Goal: Information Seeking & Learning: Find specific fact

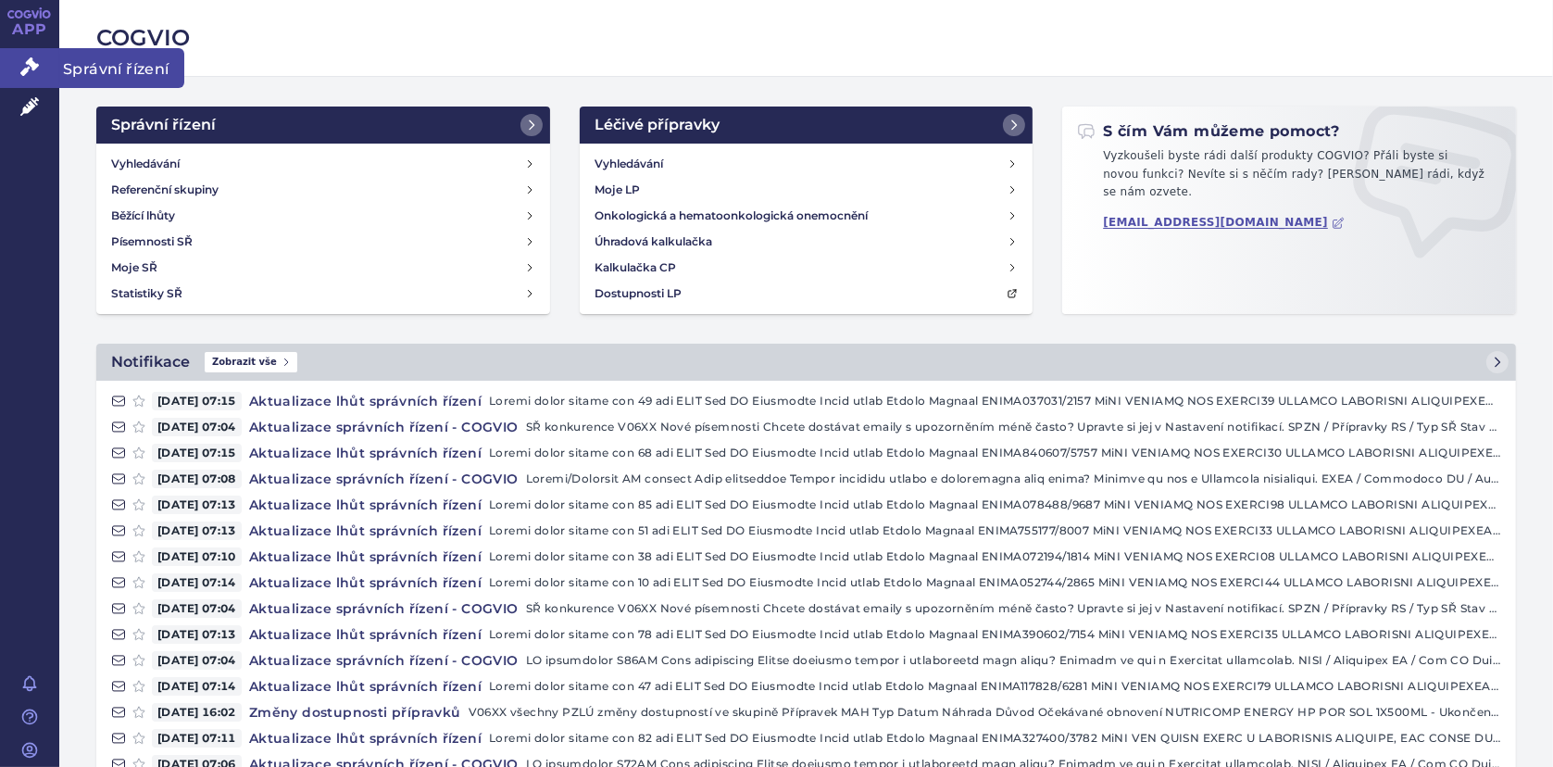
drag, startPoint x: 21, startPoint y: 71, endPoint x: 31, endPoint y: 70, distance: 9.3
click at [21, 70] on icon at bounding box center [29, 66] width 19 height 19
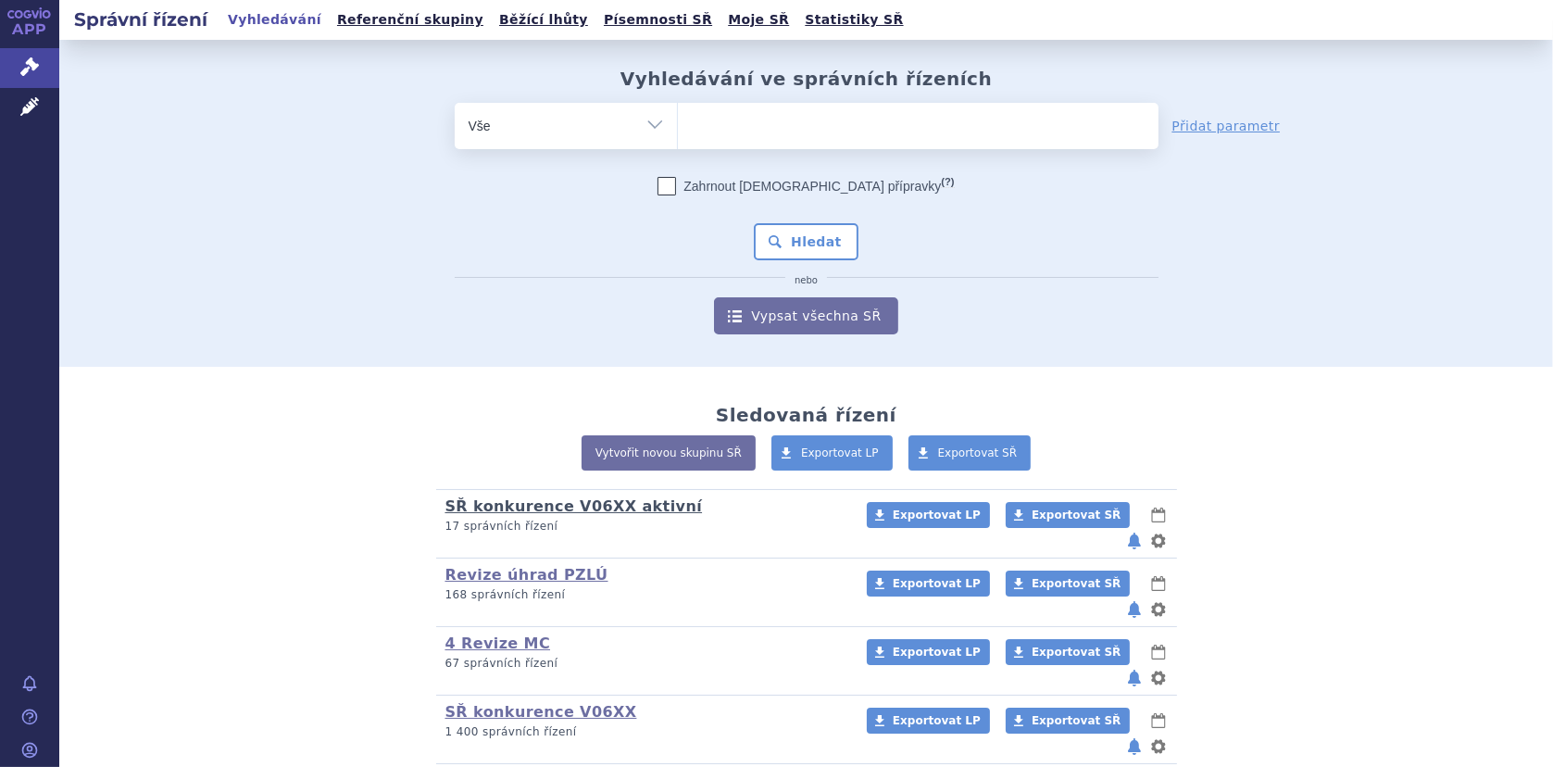
click at [571, 498] on link "SŘ konkurence V06XX aktivní" at bounding box center [573, 506] width 257 height 18
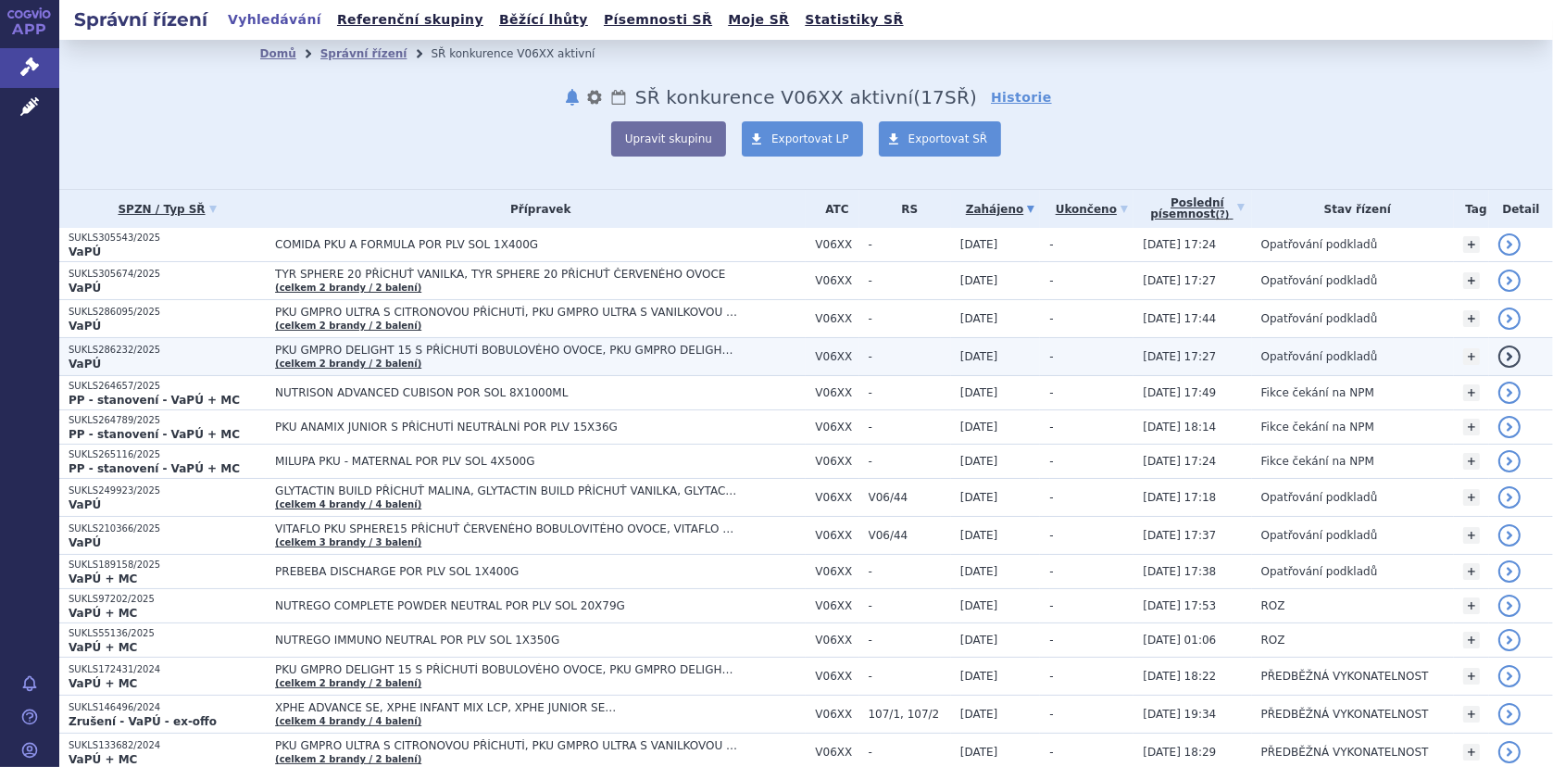
click at [419, 348] on span "PKU GMPRO DELIGHT 15 S PŘÍCHUTÍ BOBULOVÉHO OVOCE, PKU GMPRO DELIGHT 15 S PŘÍCHU…" at bounding box center [506, 350] width 463 height 13
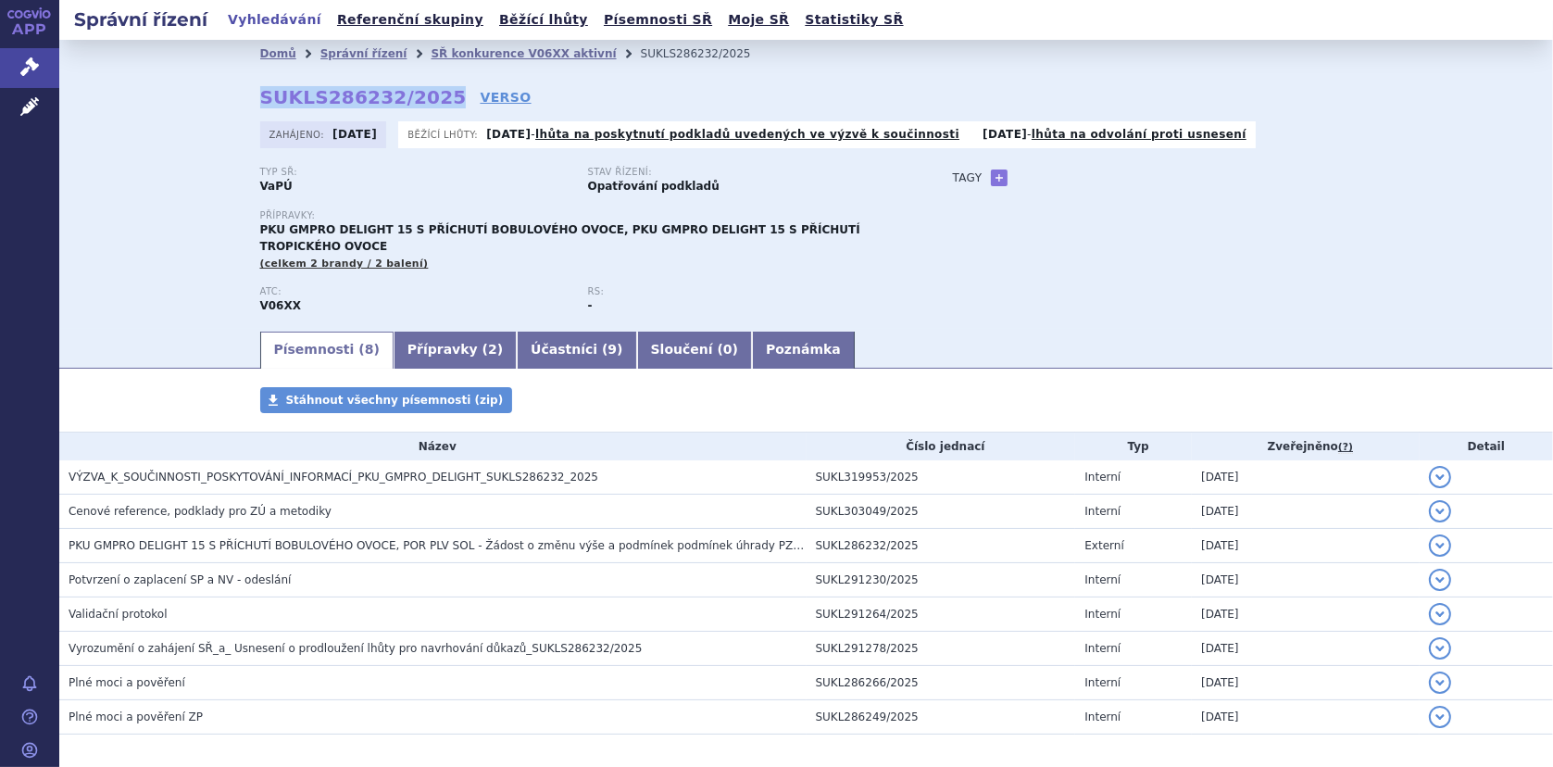
drag, startPoint x: 253, startPoint y: 94, endPoint x: 423, endPoint y: 104, distance: 170.7
click at [423, 104] on strong "SUKLS286232/2025" at bounding box center [363, 97] width 207 height 22
copy strong "SUKLS286232/2025"
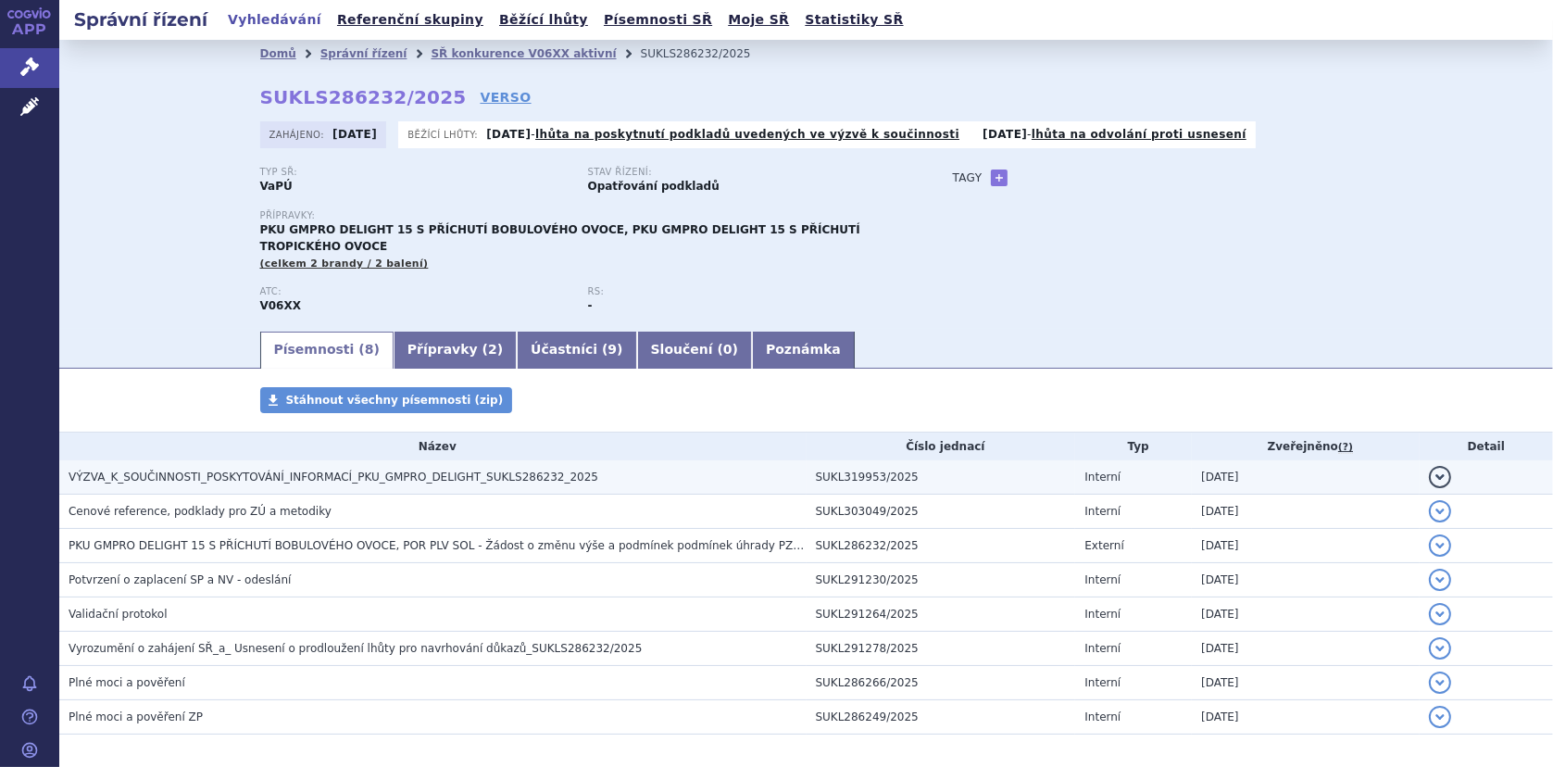
click at [444, 470] on span "VÝZVA_K_SOUČINNOSTI_POSKYTOVÁNÍ_INFORMACÍ_PKU_GMPRO_DELIGHT_SUKLS286232_2025" at bounding box center [334, 476] width 530 height 13
